Goal: Task Accomplishment & Management: Use online tool/utility

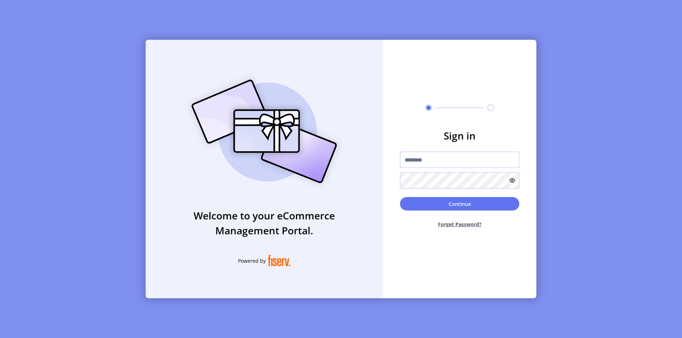
click at [419, 156] on input "text" at bounding box center [459, 160] width 119 height 16
paste input "**********"
type input "**********"
click at [459, 204] on button "Continue" at bounding box center [459, 203] width 119 height 13
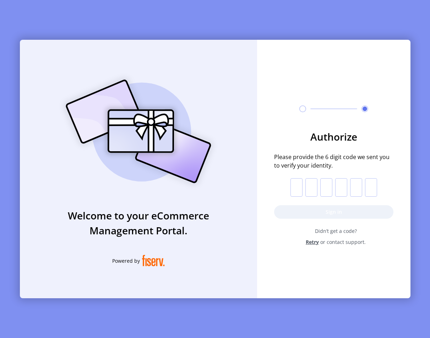
click at [297, 188] on input "text" at bounding box center [296, 187] width 12 height 18
paste input "*"
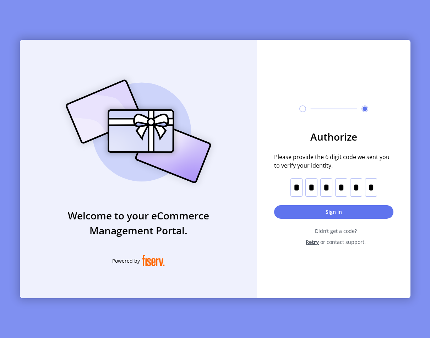
type input "*"
click at [299, 213] on button "Sign in" at bounding box center [333, 211] width 119 height 13
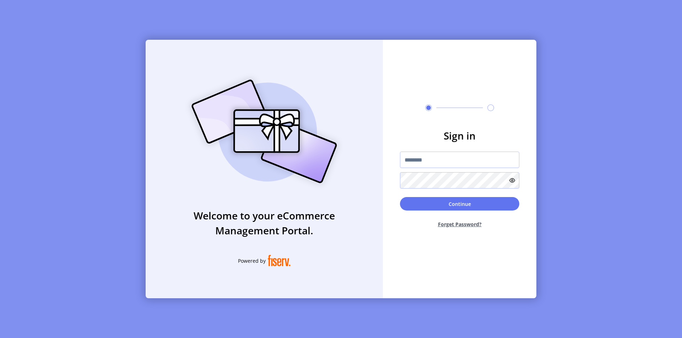
click at [457, 159] on input "text" at bounding box center [459, 160] width 119 height 16
type input "**********"
click at [432, 206] on button "Continue" at bounding box center [459, 203] width 119 height 13
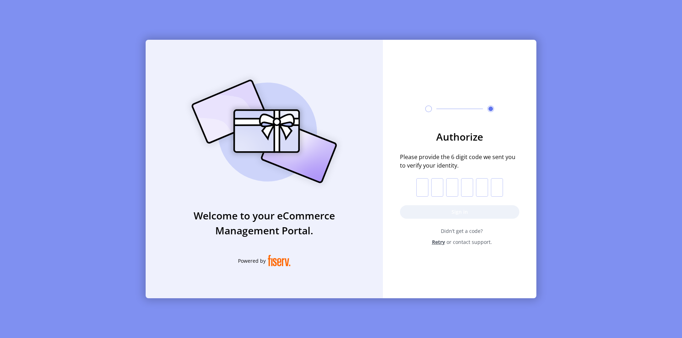
click at [423, 189] on input "text" at bounding box center [422, 187] width 12 height 18
paste input "*"
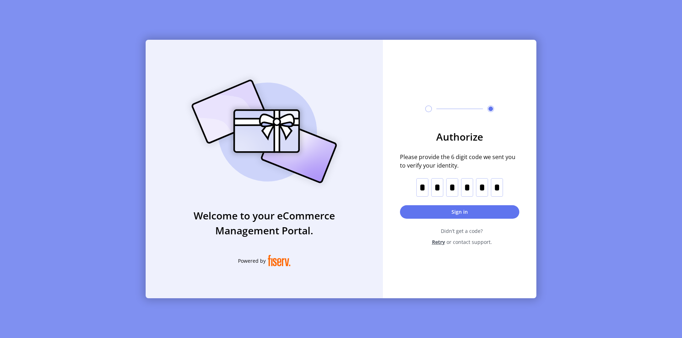
type input "*"
click at [471, 210] on button "Sign in" at bounding box center [459, 211] width 119 height 13
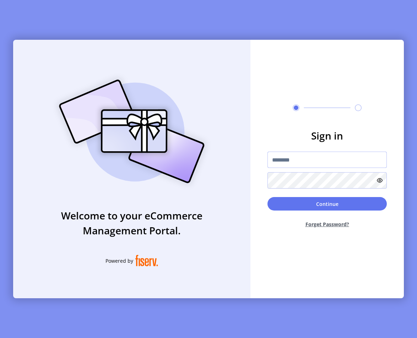
click at [304, 162] on input "text" at bounding box center [326, 160] width 119 height 16
type input "**********"
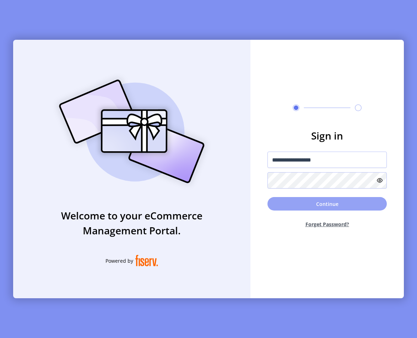
click at [311, 199] on button "Continue" at bounding box center [326, 203] width 119 height 13
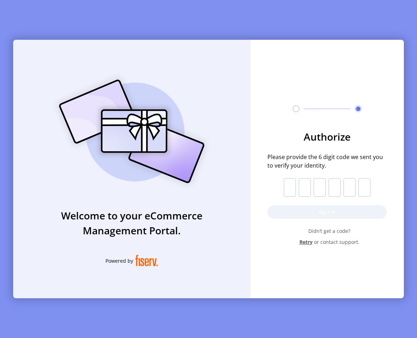
click at [288, 188] on input "text" at bounding box center [290, 187] width 12 height 18
paste input "*"
type input "*"
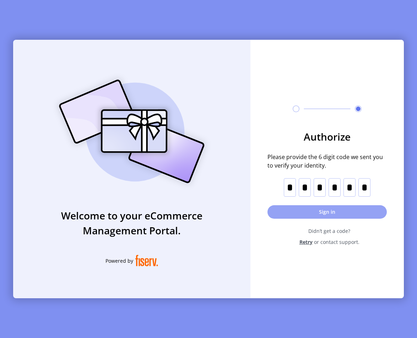
click at [335, 212] on button "Sign in" at bounding box center [326, 211] width 119 height 13
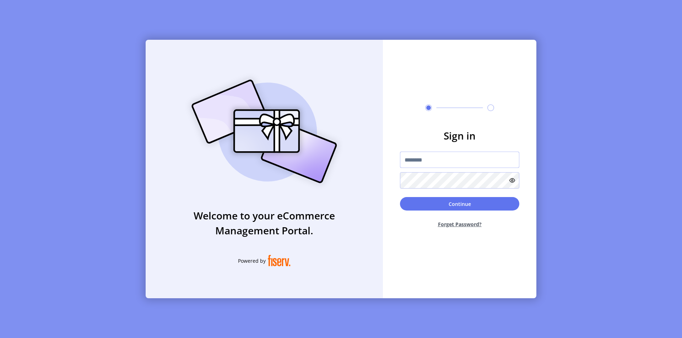
type input "**********"
click at [447, 206] on button "Continue" at bounding box center [459, 203] width 119 height 13
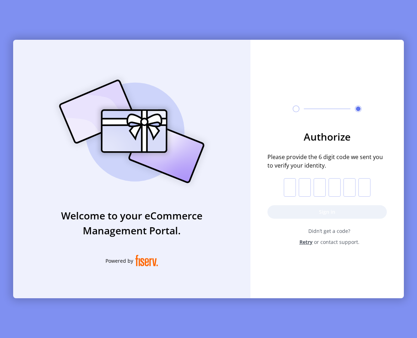
click at [292, 190] on input "text" at bounding box center [290, 187] width 12 height 18
click at [290, 189] on input "text" at bounding box center [290, 187] width 12 height 18
paste input "*"
type input "*"
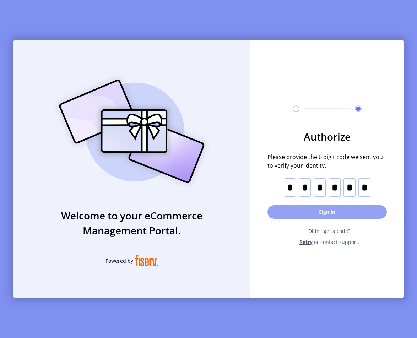
click at [317, 212] on button "Sign in" at bounding box center [326, 211] width 119 height 13
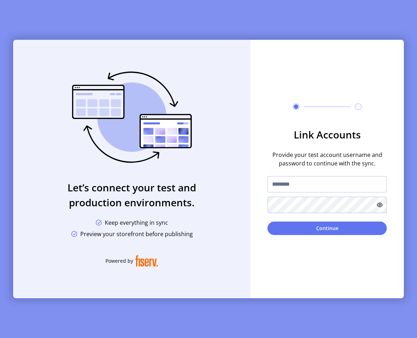
type input "**********"
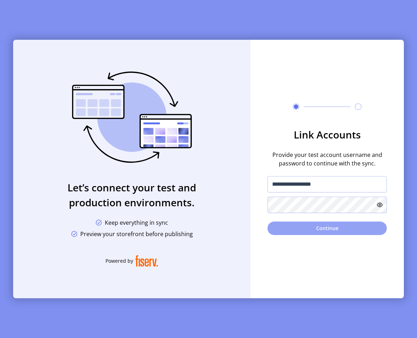
click at [336, 227] on button "Continue" at bounding box center [326, 228] width 119 height 13
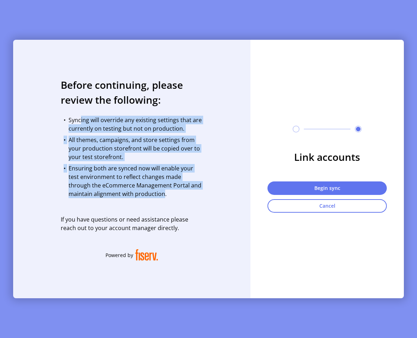
drag, startPoint x: 78, startPoint y: 119, endPoint x: 134, endPoint y: 190, distance: 89.5
click at [134, 190] on div "• Syncing will override any existing settings that are currently on testing but…" at bounding box center [132, 157] width 142 height 82
click at [343, 188] on button "Begin sync" at bounding box center [326, 187] width 119 height 13
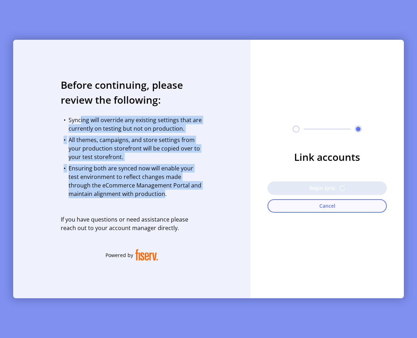
click at [369, 209] on button "Cancel" at bounding box center [326, 205] width 119 height 13
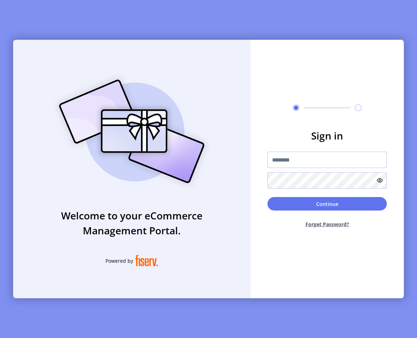
click at [332, 161] on input "text" at bounding box center [326, 160] width 119 height 16
type input "**********"
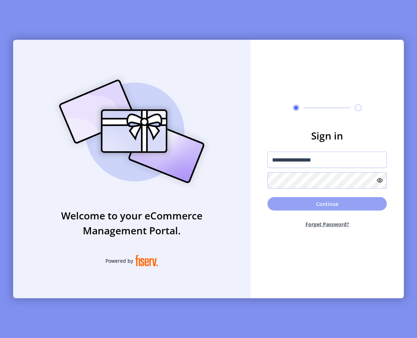
click at [327, 204] on button "Continue" at bounding box center [326, 203] width 119 height 13
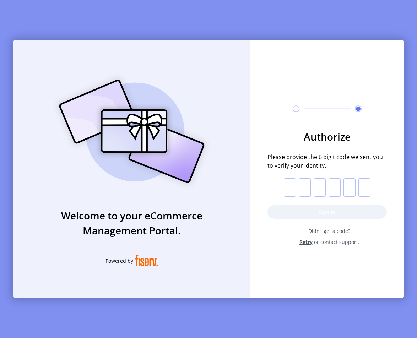
click at [289, 185] on input "text" at bounding box center [290, 187] width 12 height 18
paste input "*"
type input "*"
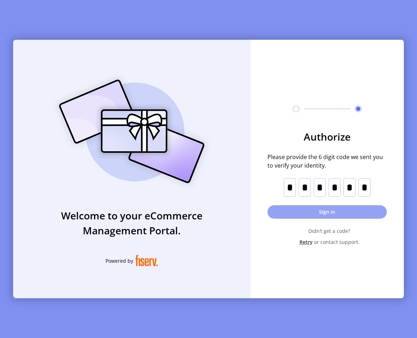
click at [334, 211] on button "Sign in" at bounding box center [326, 211] width 119 height 13
